Goal: Information Seeking & Learning: Find contact information

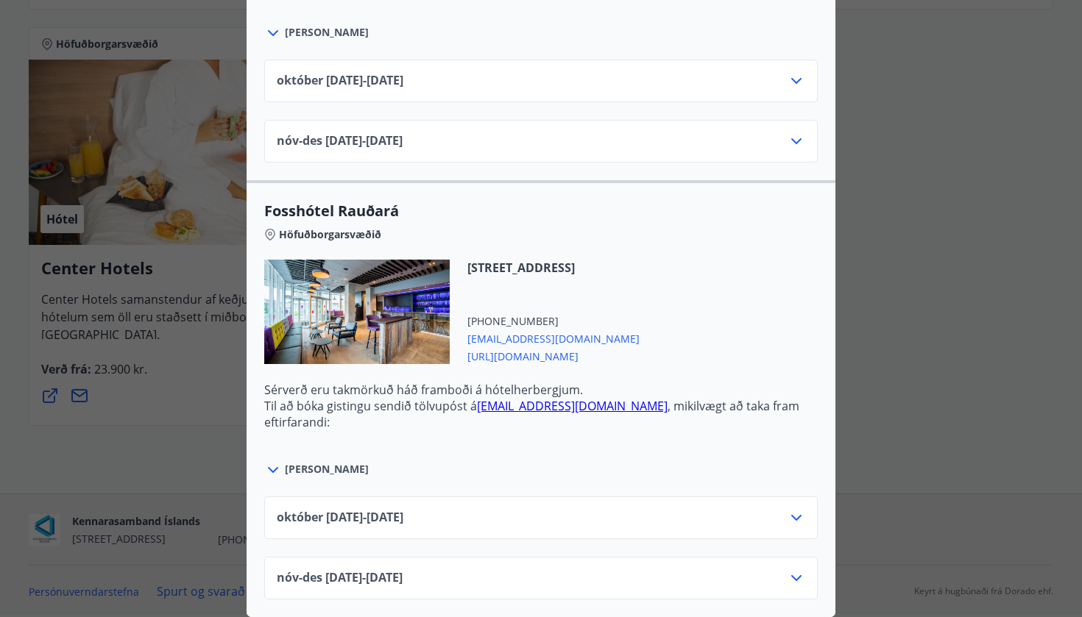
scroll to position [3116, 0]
click at [907, 247] on div "Íslandshótel Reykjavík Ekki er hægt að nýta Ferðaávísun fyrir bókanir sem eru g…" at bounding box center [541, 308] width 1082 height 617
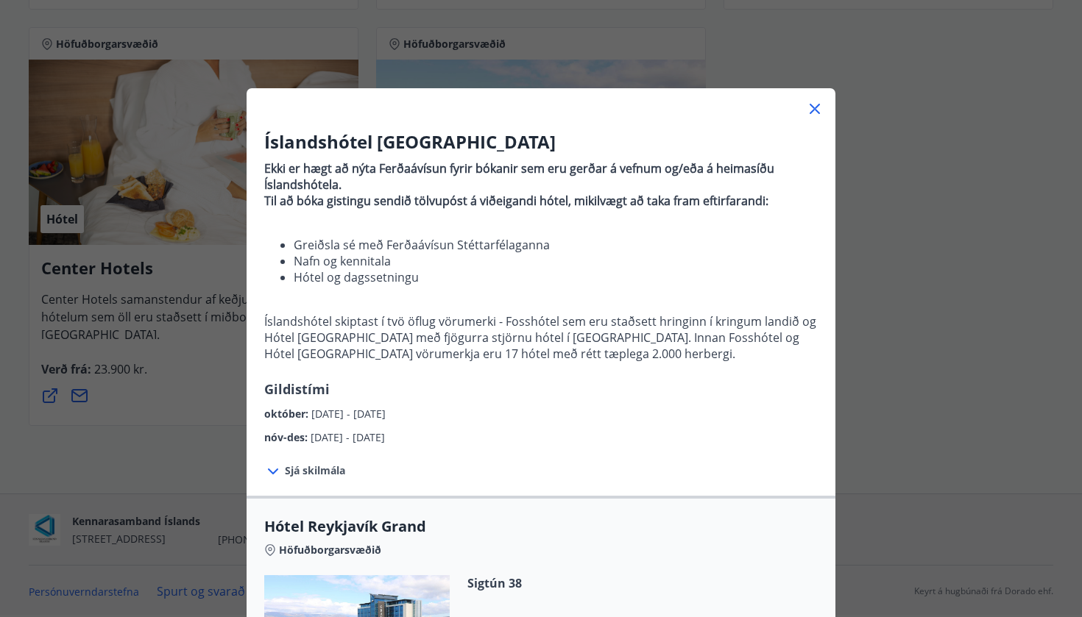
click at [825, 106] on div at bounding box center [541, 102] width 589 height 29
click at [810, 104] on icon at bounding box center [814, 109] width 10 height 10
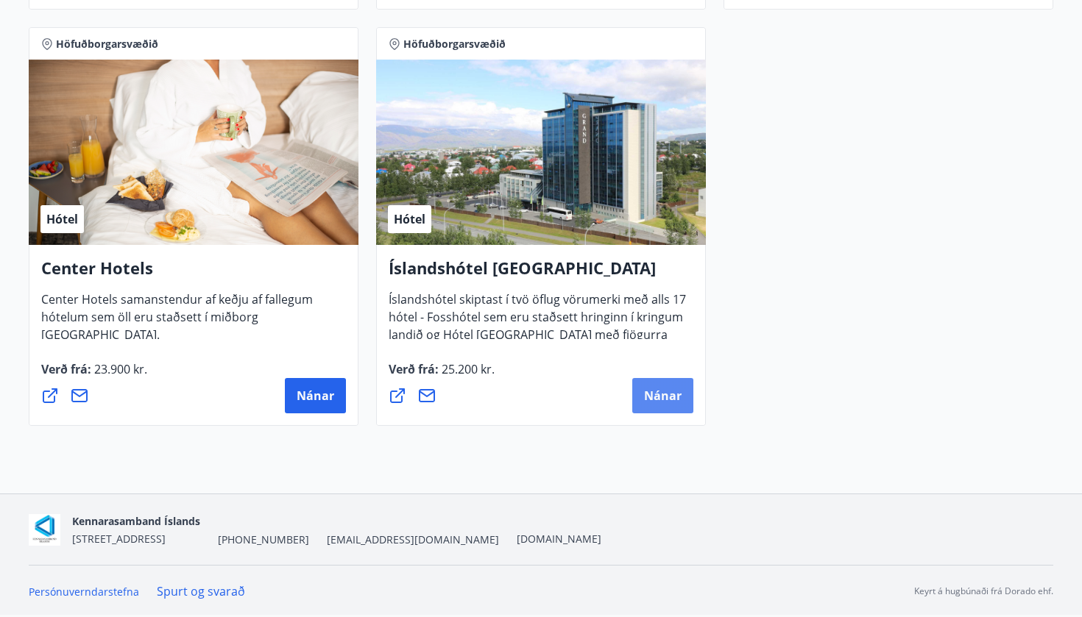
click at [664, 400] on span "Nánar" at bounding box center [663, 396] width 38 height 16
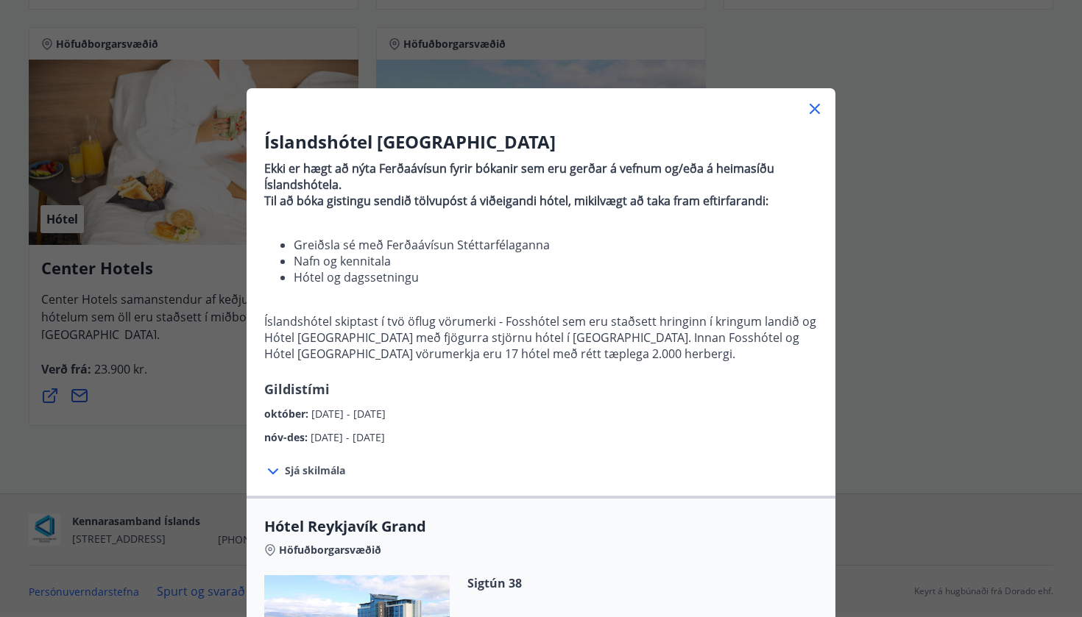
click at [910, 182] on div "Íslandshótel Reykjavík Ekki er hægt að nýta Ferðaávísun fyrir bókanir sem eru g…" at bounding box center [541, 308] width 1082 height 617
click at [814, 101] on icon at bounding box center [815, 109] width 18 height 18
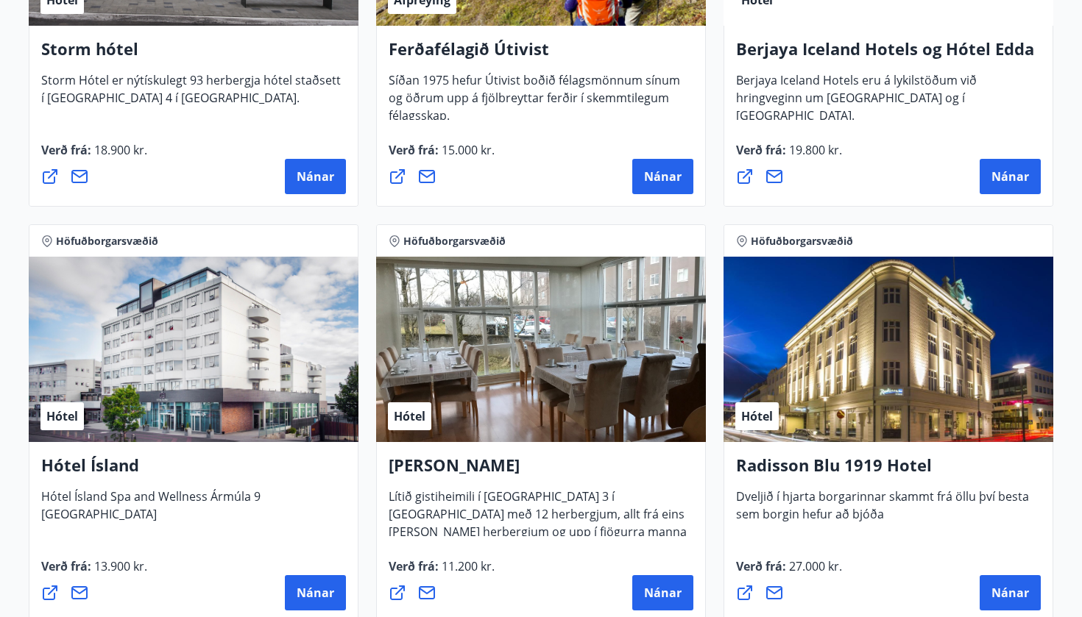
scroll to position [933, 0]
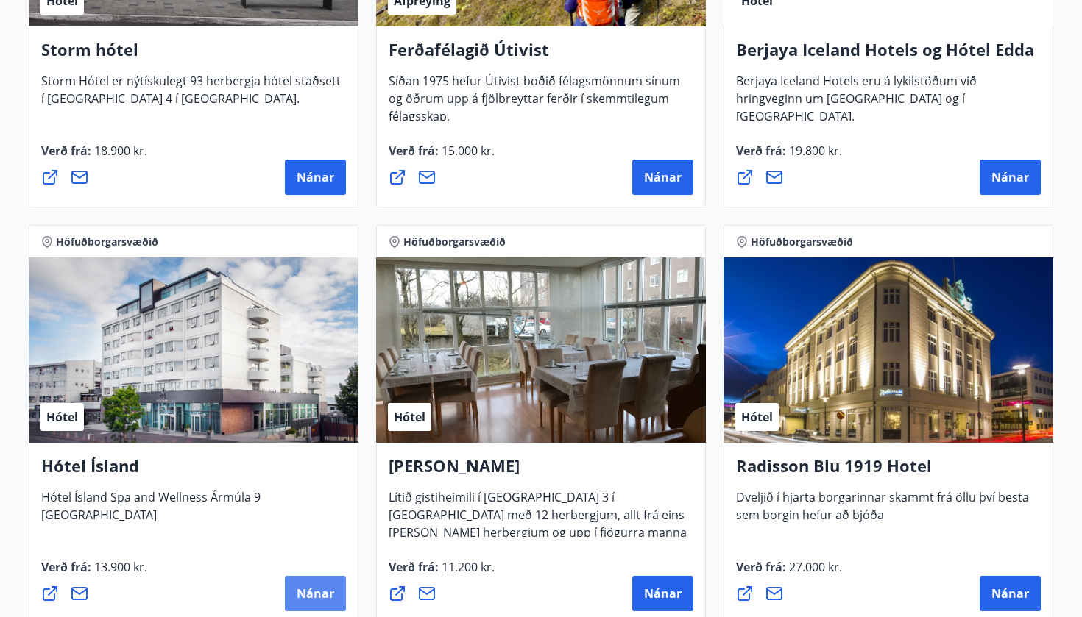
click at [327, 579] on button "Nánar" at bounding box center [315, 593] width 61 height 35
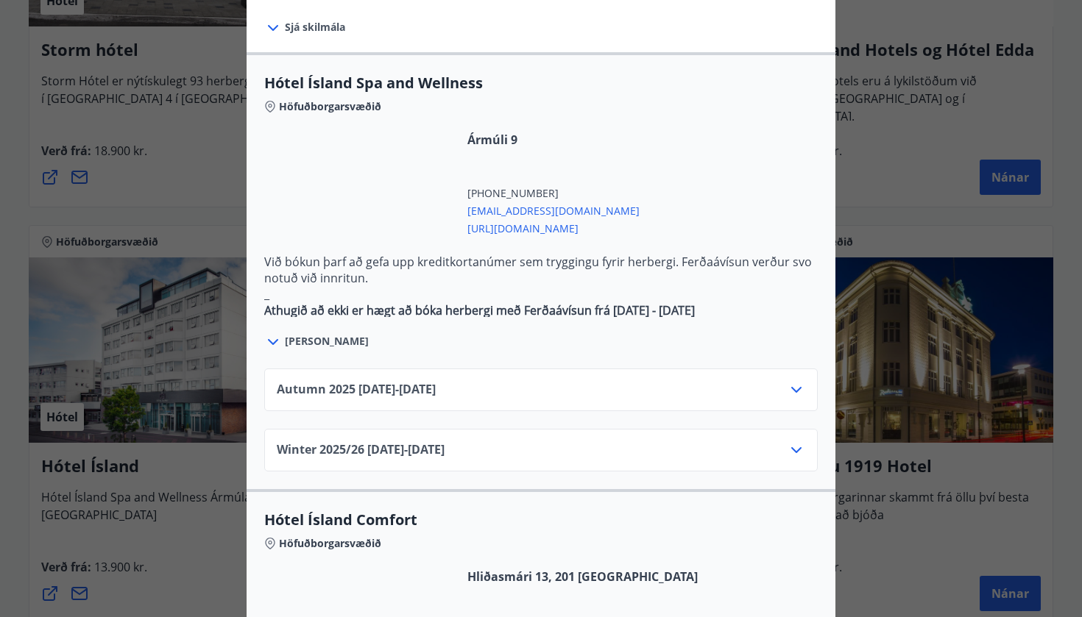
scroll to position [737, 0]
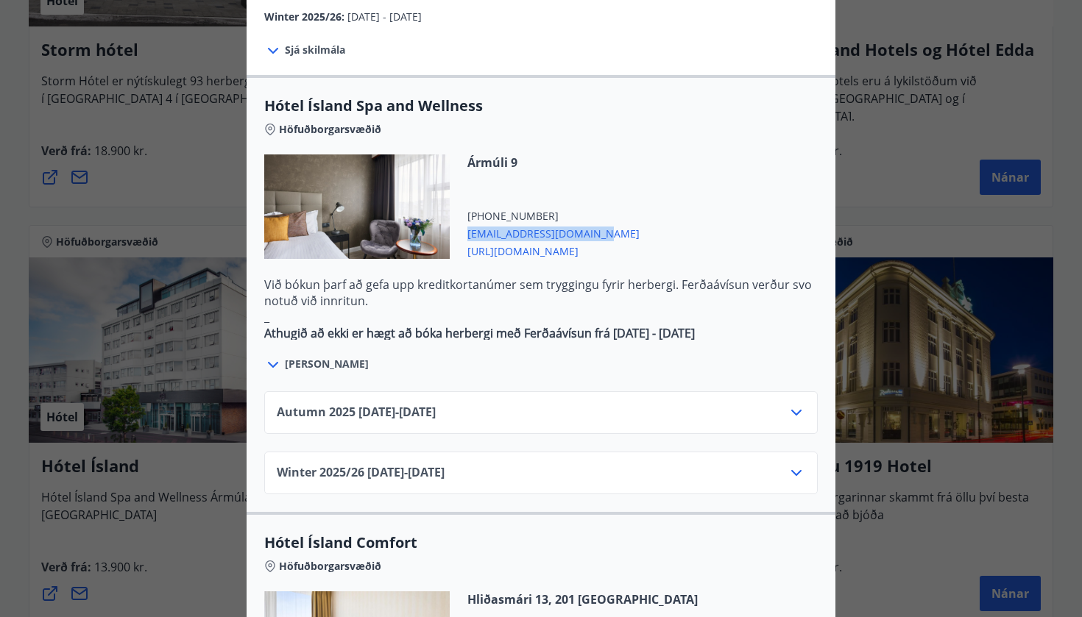
drag, startPoint x: 598, startPoint y: 189, endPoint x: 465, endPoint y: 183, distance: 133.3
click at [465, 183] on div "Ármúli 9 [PHONE_NUMBER] [EMAIL_ADDRESS][DOMAIN_NAME] [URL][DOMAIN_NAME]" at bounding box center [540, 216] width 553 height 122
copy span "[EMAIL_ADDRESS][DOMAIN_NAME]"
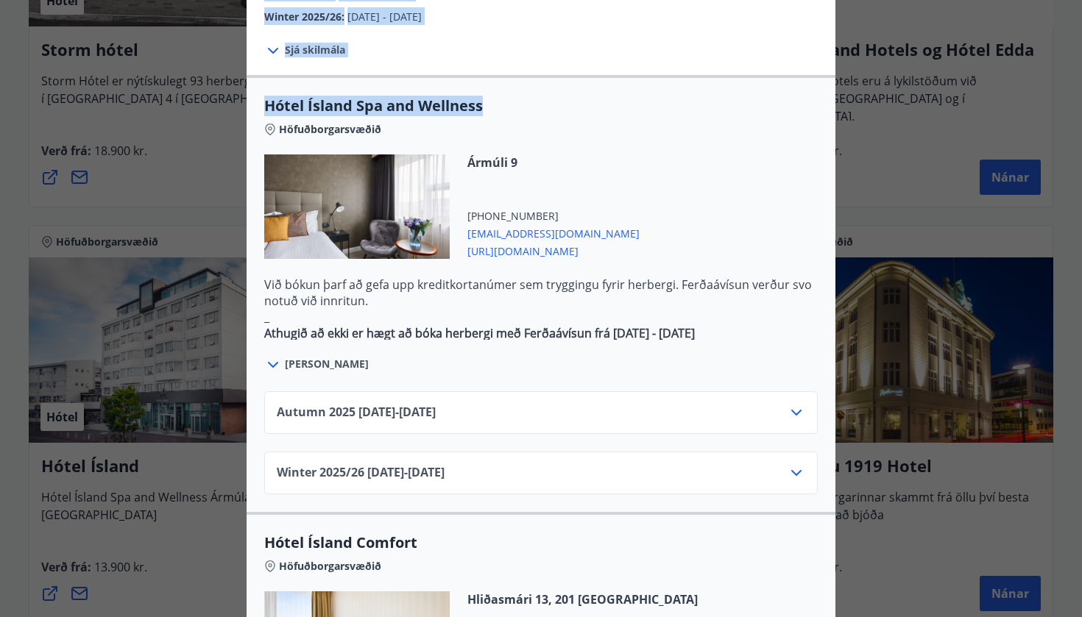
drag, startPoint x: 507, startPoint y: 60, endPoint x: 241, endPoint y: 67, distance: 266.5
click at [241, 67] on div "Hótel Ísland Sendu skilaboð til að panta herbergi [EMAIL_ADDRESS][DOMAIN_NAME] …" at bounding box center [541, 308] width 1082 height 617
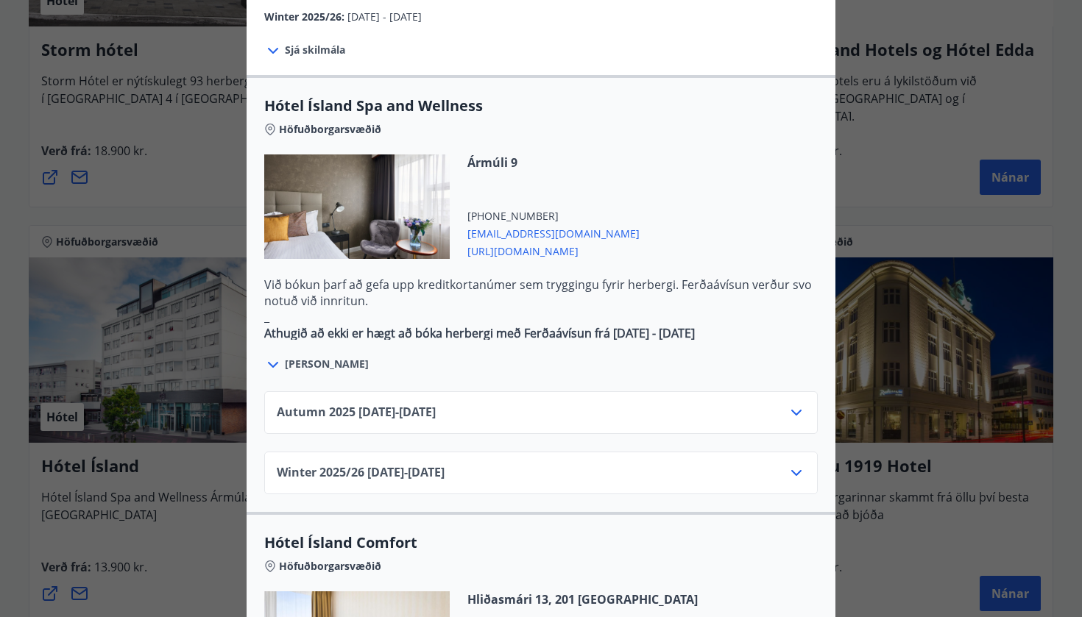
click at [394, 116] on div "Höfuðborgarsvæðið" at bounding box center [540, 126] width 553 height 21
drag, startPoint x: 491, startPoint y: 58, endPoint x: 247, endPoint y: 55, distance: 243.6
click at [247, 96] on div "Hótel Ísland Spa and Wellness Höfuðborgarsvæðið Ármúli 9 [PHONE_NUMBER] [EMAIL_…" at bounding box center [541, 235] width 589 height 278
copy span "Hótel Ísland Spa and Wellness"
click at [798, 404] on icon at bounding box center [796, 413] width 18 height 18
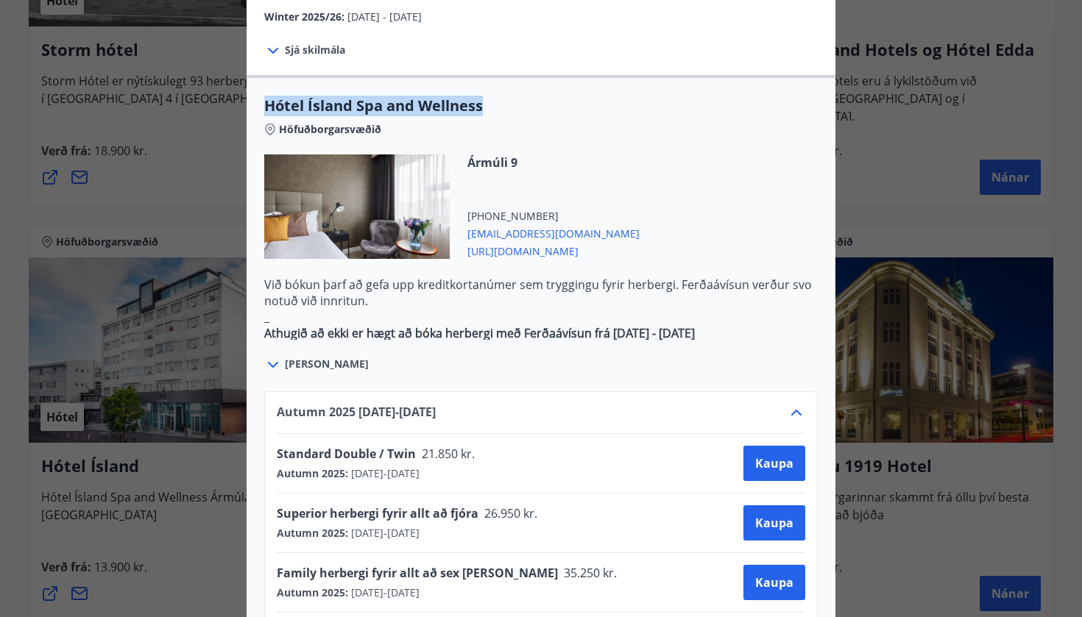
drag, startPoint x: 492, startPoint y: 420, endPoint x: 269, endPoint y: 394, distance: 223.7
click at [269, 394] on div "Autumn [PHONE_NUMBER][DATE] - [DATE] Standard Double / Twin [DEMOGRAPHIC_DATA].…" at bounding box center [540, 561] width 553 height 341
copy div "Standard Double / Twin [DEMOGRAPHIC_DATA].850 kr. Autumn 2025 : [DATE] - [DATE]"
